Goal: Information Seeking & Learning: Learn about a topic

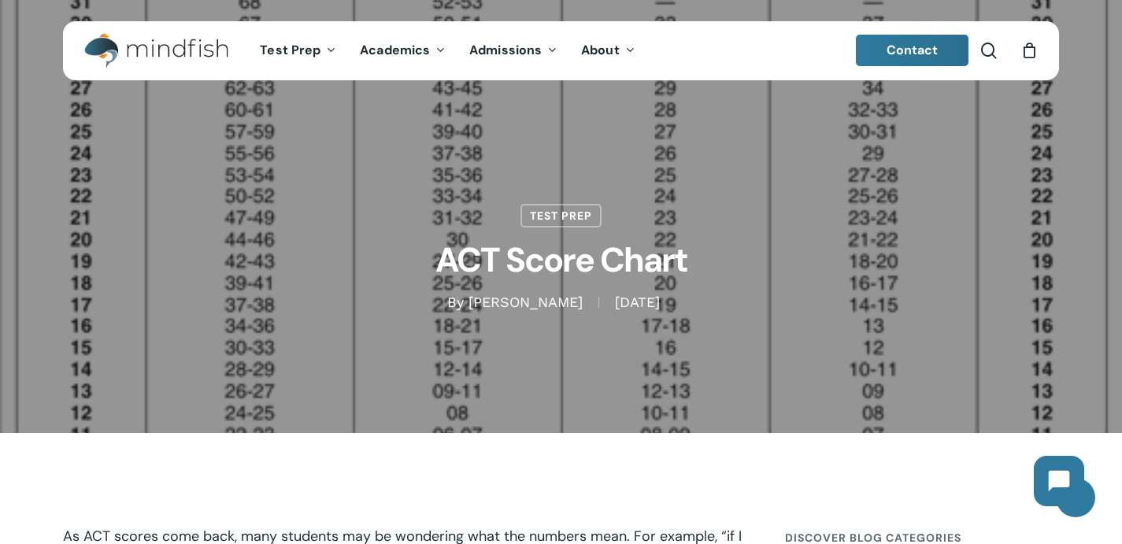
click at [892, 220] on div "Test Prep ACT Score Chart By [PERSON_NAME] [DATE] [DATE] No Comments" at bounding box center [561, 216] width 996 height 191
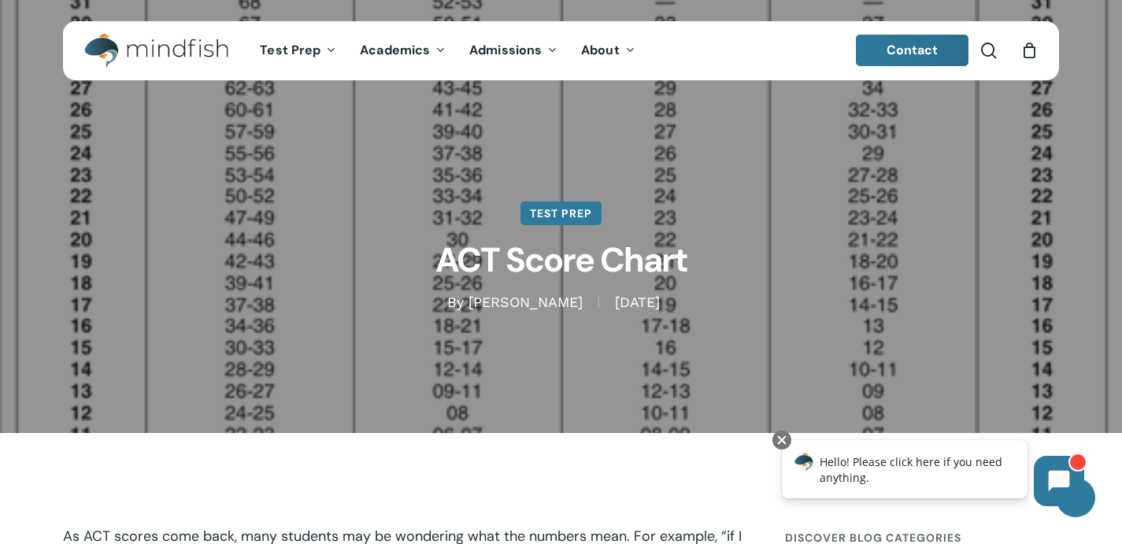
click at [553, 209] on link "Test Prep" at bounding box center [561, 214] width 81 height 24
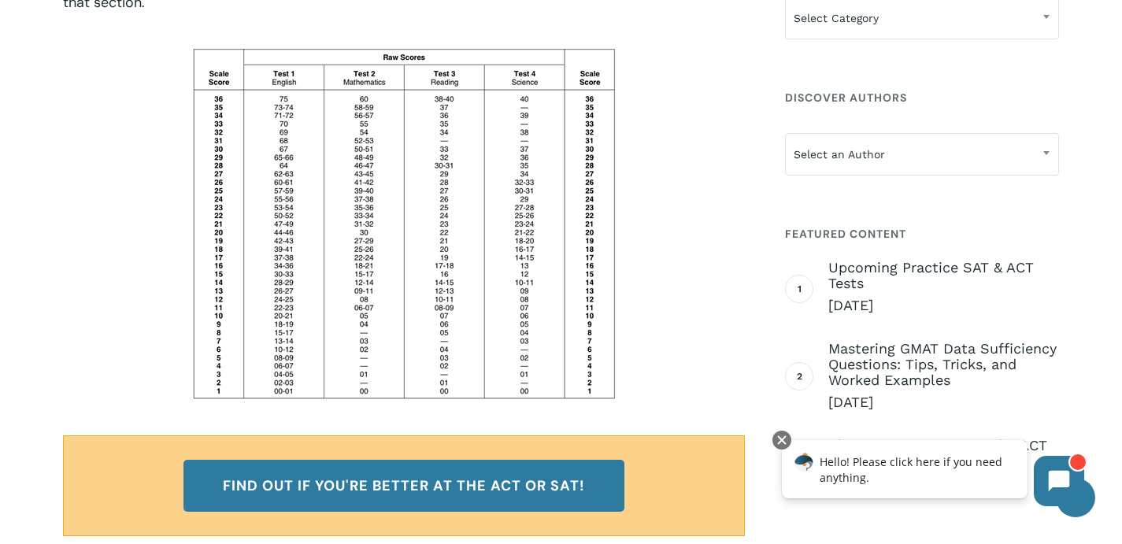
scroll to position [635, 0]
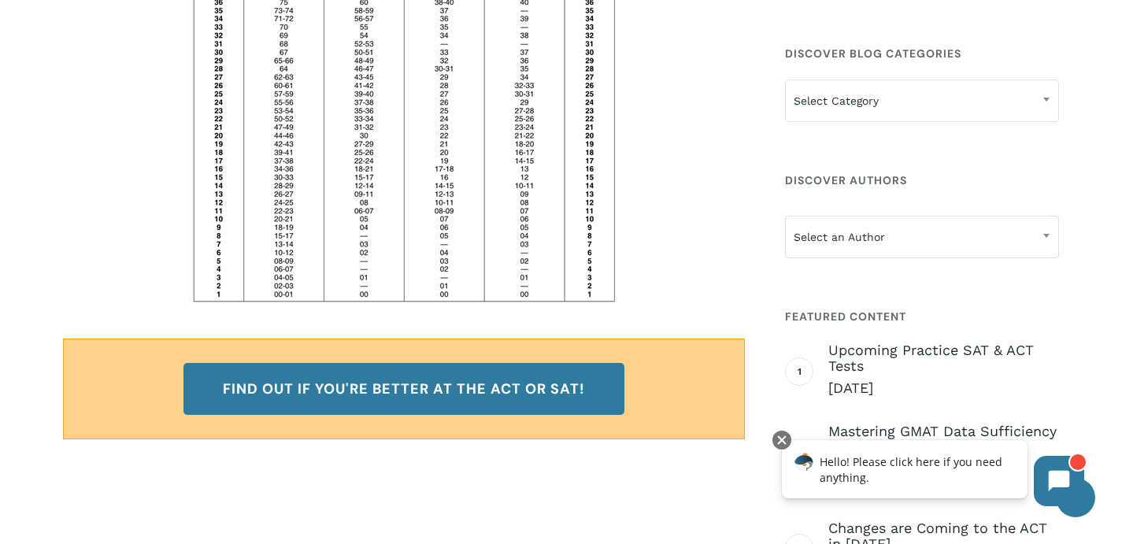
scroll to position [0, 0]
